Goal: Task Accomplishment & Management: Use online tool/utility

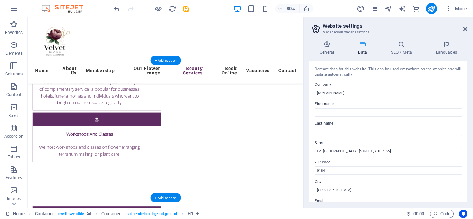
scroll to position [2409, 0]
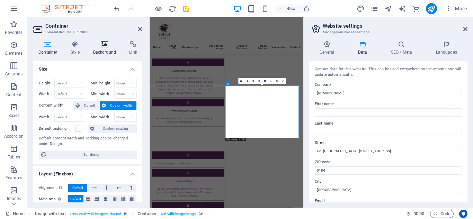
click at [104, 42] on icon at bounding box center [105, 44] width 34 height 7
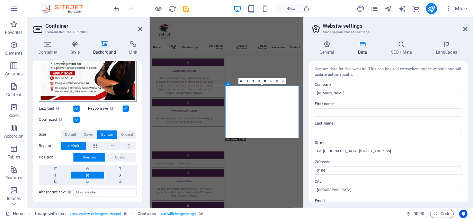
scroll to position [158, 0]
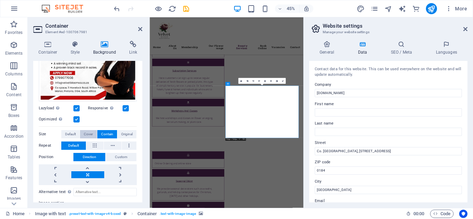
click at [87, 130] on span "Cover" at bounding box center [88, 134] width 9 height 8
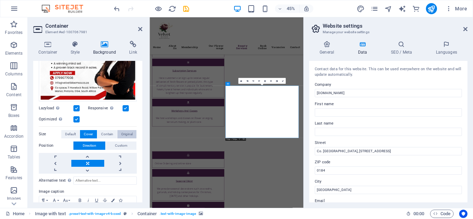
click at [126, 131] on span "Original" at bounding box center [126, 134] width 11 height 8
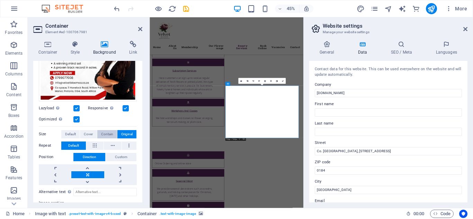
click at [110, 131] on span "Contain" at bounding box center [107, 134] width 12 height 8
click at [71, 130] on span "Default" at bounding box center [70, 134] width 11 height 8
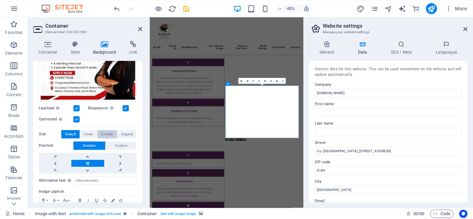
click at [109, 131] on span "Contain" at bounding box center [107, 134] width 12 height 8
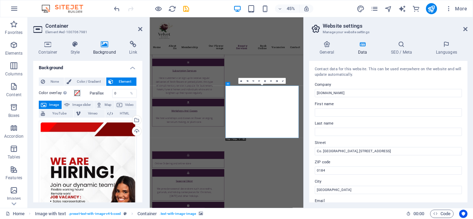
scroll to position [0, 0]
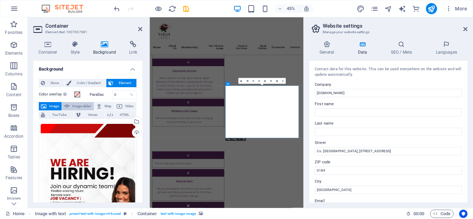
click at [87, 106] on span "Image slider" at bounding box center [82, 106] width 20 height 8
select select "ms"
select select "s"
select select "progressive"
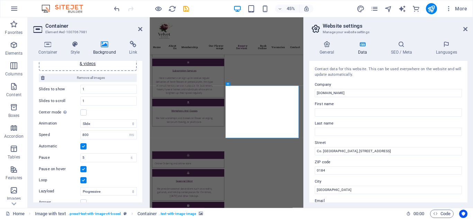
scroll to position [78, 0]
click at [129, 124] on select "Slide Fade" at bounding box center [108, 124] width 56 height 8
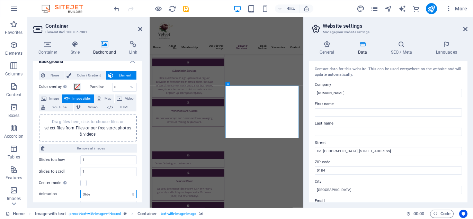
scroll to position [0, 0]
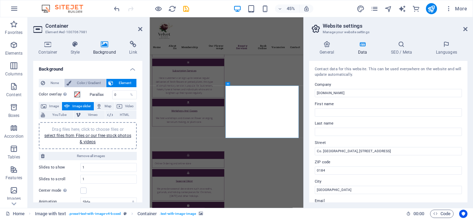
click at [83, 81] on span "Color / Gradient" at bounding box center [88, 83] width 30 height 8
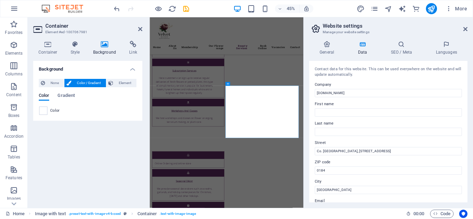
click at [100, 49] on h4 "Background" at bounding box center [106, 48] width 36 height 15
click at [104, 43] on icon at bounding box center [105, 44] width 34 height 7
click at [73, 49] on h4 "Style" at bounding box center [76, 48] width 22 height 15
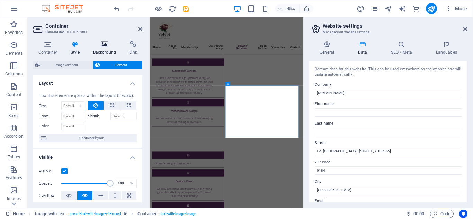
click at [97, 47] on icon at bounding box center [105, 44] width 34 height 7
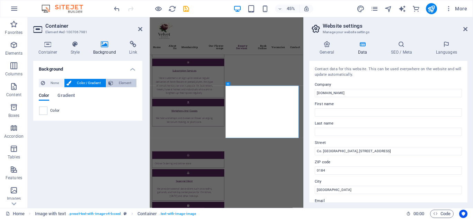
click at [109, 80] on icon at bounding box center [110, 83] width 5 height 8
select select "ms"
select select "s"
select select "progressive"
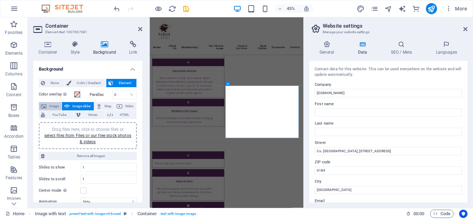
click at [57, 105] on span "Image" at bounding box center [53, 106] width 11 height 8
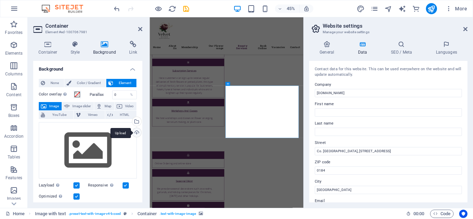
click at [134, 134] on div "Upload" at bounding box center [136, 133] width 10 height 10
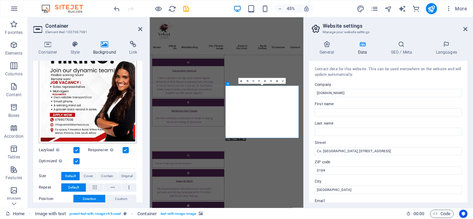
scroll to position [116, 0]
click at [75, 150] on label at bounding box center [76, 150] width 6 height 6
click at [0, 0] on input "Lazyload Loading images after the page loads improves page speed." at bounding box center [0, 0] width 0 height 0
click at [75, 158] on label at bounding box center [76, 161] width 6 height 6
click at [0, 0] on input "Optimized Images are compressed to improve page speed." at bounding box center [0, 0] width 0 height 0
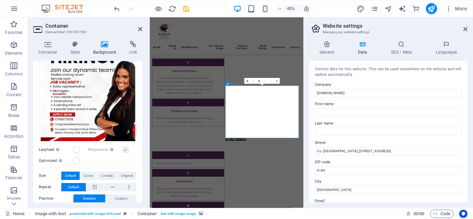
click at [124, 147] on label at bounding box center [125, 150] width 6 height 6
click at [77, 158] on label at bounding box center [76, 161] width 6 height 6
click at [0, 0] on input "Optimized Images are compressed to improve page speed." at bounding box center [0, 0] width 0 height 0
click at [126, 147] on label at bounding box center [125, 150] width 6 height 6
click at [0, 0] on input "Responsive Automatically load retina image and smartphone optimized sizes." at bounding box center [0, 0] width 0 height 0
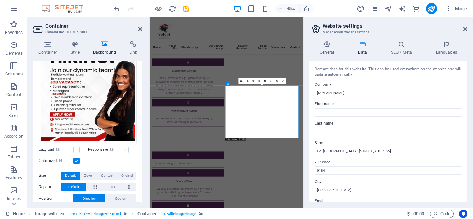
click at [126, 147] on label at bounding box center [125, 150] width 6 height 6
click at [0, 0] on input "Responsive Automatically load retina image and smartphone optimized sizes." at bounding box center [0, 0] width 0 height 0
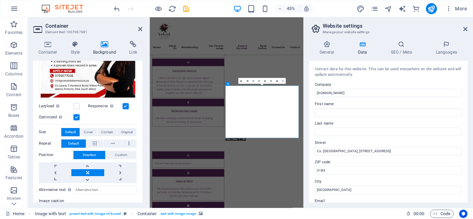
scroll to position [159, 0]
click at [247, 81] on icon at bounding box center [247, 81] width 2 height 2
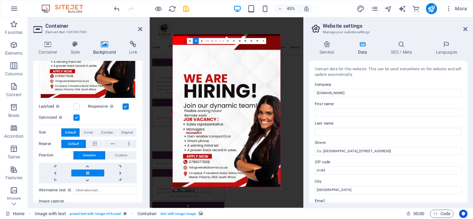
drag, startPoint x: 226, startPoint y: 75, endPoint x: 227, endPoint y: 71, distance: 4.6
click at [227, 71] on div at bounding box center [226, 110] width 108 height 153
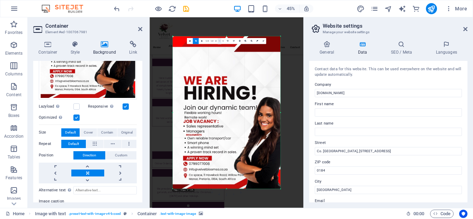
click at [218, 40] on link "1:1" at bounding box center [219, 41] width 3 height 6
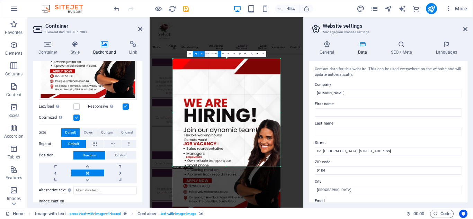
click at [209, 53] on link "16:10" at bounding box center [206, 54] width 5 height 6
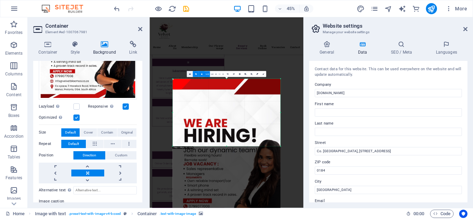
click at [190, 74] on icon at bounding box center [190, 74] width 2 height 2
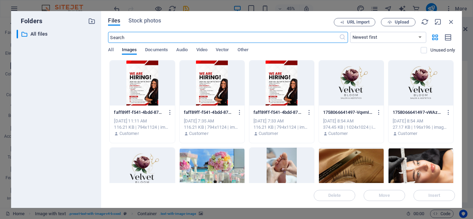
scroll to position [17274, 0]
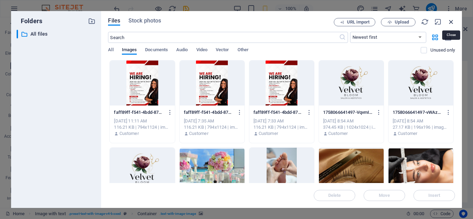
click at [452, 22] on icon "button" at bounding box center [451, 22] width 8 height 8
click at [452, 22] on header "Website settings Manage your website settings" at bounding box center [388, 26] width 157 height 18
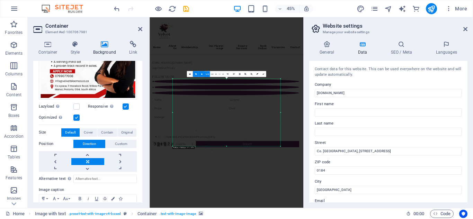
scroll to position [2722, 0]
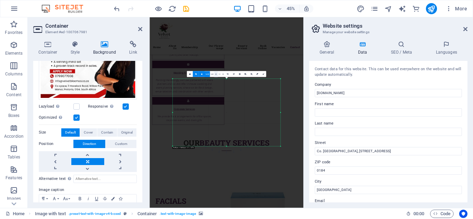
click at [215, 76] on link "4:3" at bounding box center [215, 74] width 3 height 6
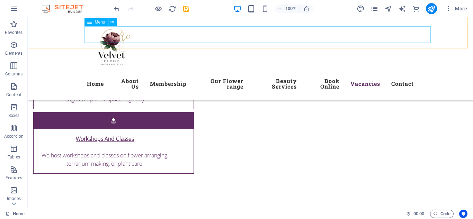
scroll to position [2427, 0]
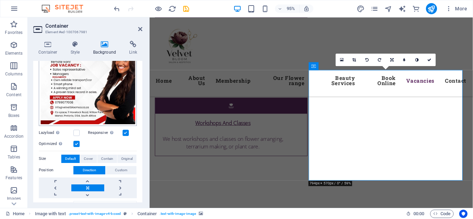
scroll to position [134, 0]
click at [89, 157] on span "Cover" at bounding box center [88, 158] width 9 height 8
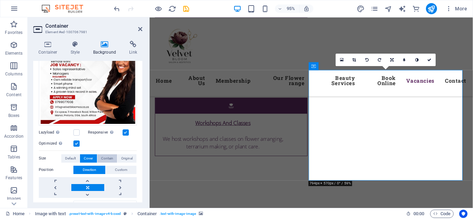
click at [101, 155] on span "Contain" at bounding box center [107, 158] width 12 height 8
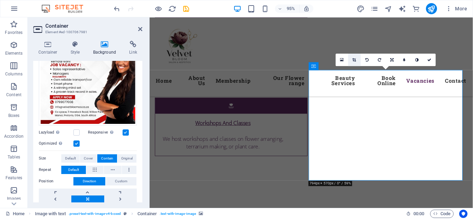
click at [353, 60] on icon at bounding box center [355, 60] width 4 height 4
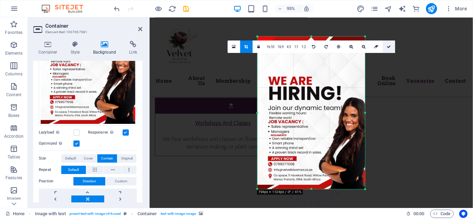
click at [387, 47] on icon at bounding box center [388, 47] width 4 height 4
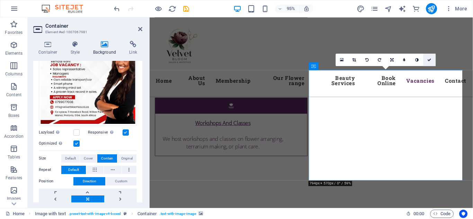
click at [428, 60] on icon at bounding box center [429, 60] width 4 height 4
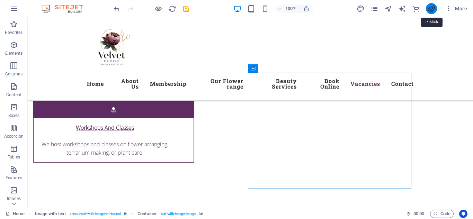
click at [428, 8] on icon "publish" at bounding box center [431, 9] width 8 height 8
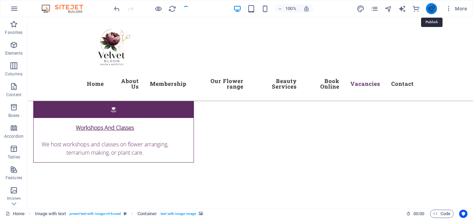
checkbox input "false"
